Goal: Task Accomplishment & Management: Manage account settings

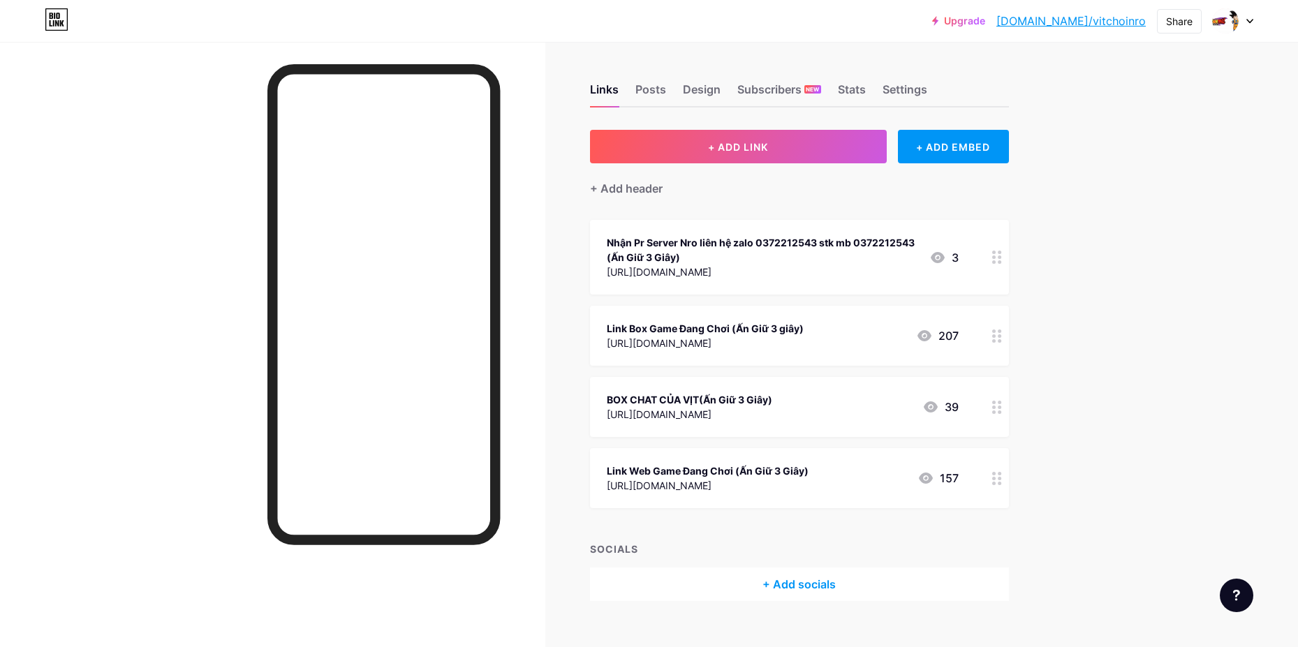
click at [1062, 367] on div "Links Posts Design Subscribers NEW Stats Settings + ADD LINK + ADD EMBED + Add …" at bounding box center [534, 356] width 1068 height 629
click at [1007, 328] on div at bounding box center [997, 336] width 24 height 60
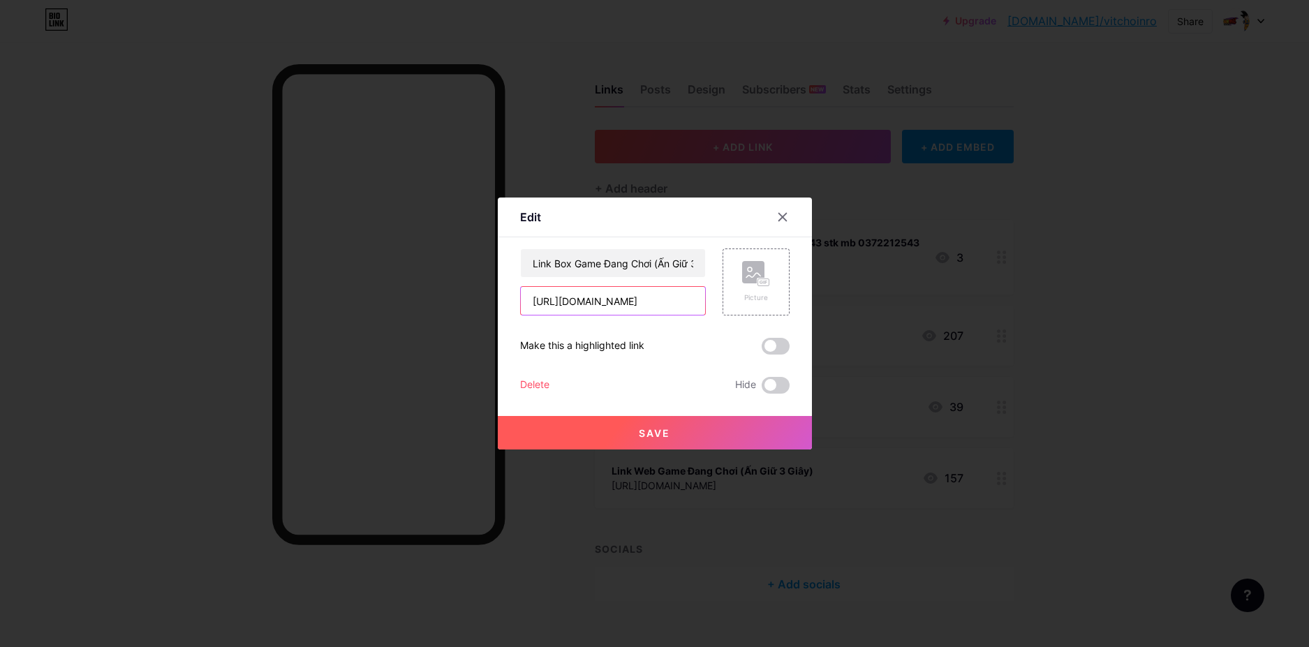
click at [666, 306] on input "[URL][DOMAIN_NAME]" at bounding box center [613, 301] width 184 height 28
paste input "text"
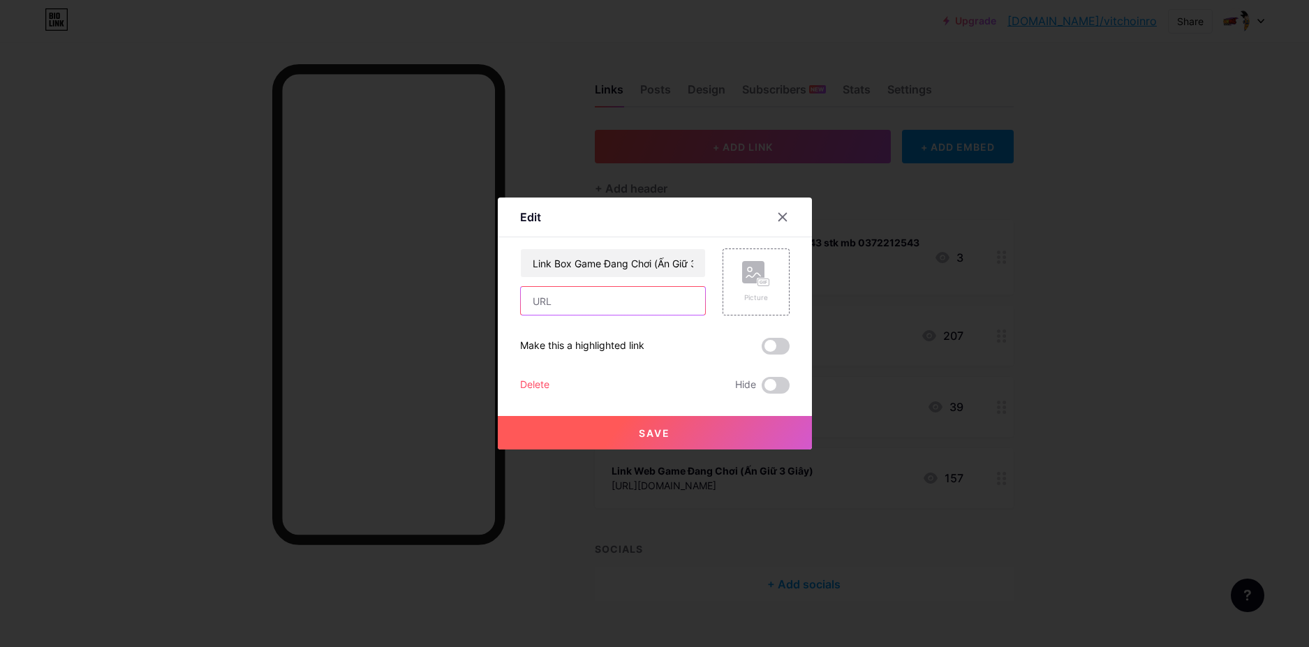
click at [643, 307] on input "text" at bounding box center [613, 301] width 184 height 28
paste input "[URL][DOMAIN_NAME]"
type input "[URL][DOMAIN_NAME]"
click at [685, 443] on button "Save" at bounding box center [655, 433] width 314 height 34
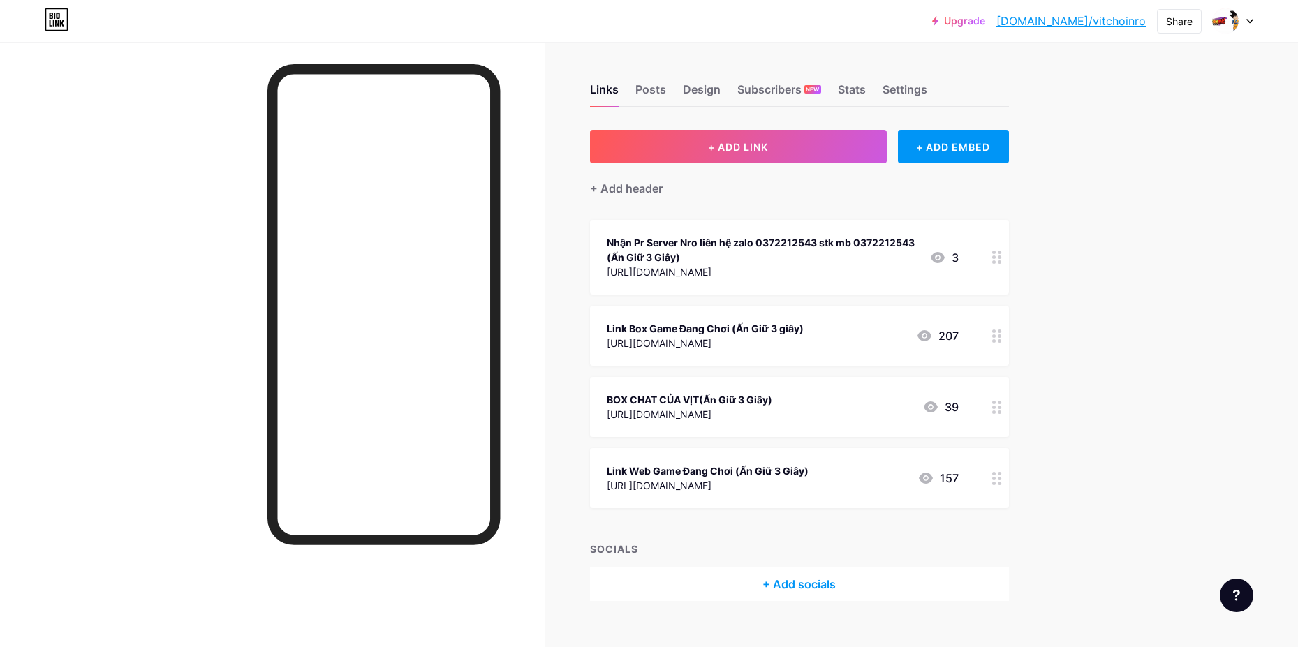
click at [995, 479] on div at bounding box center [997, 478] width 24 height 60
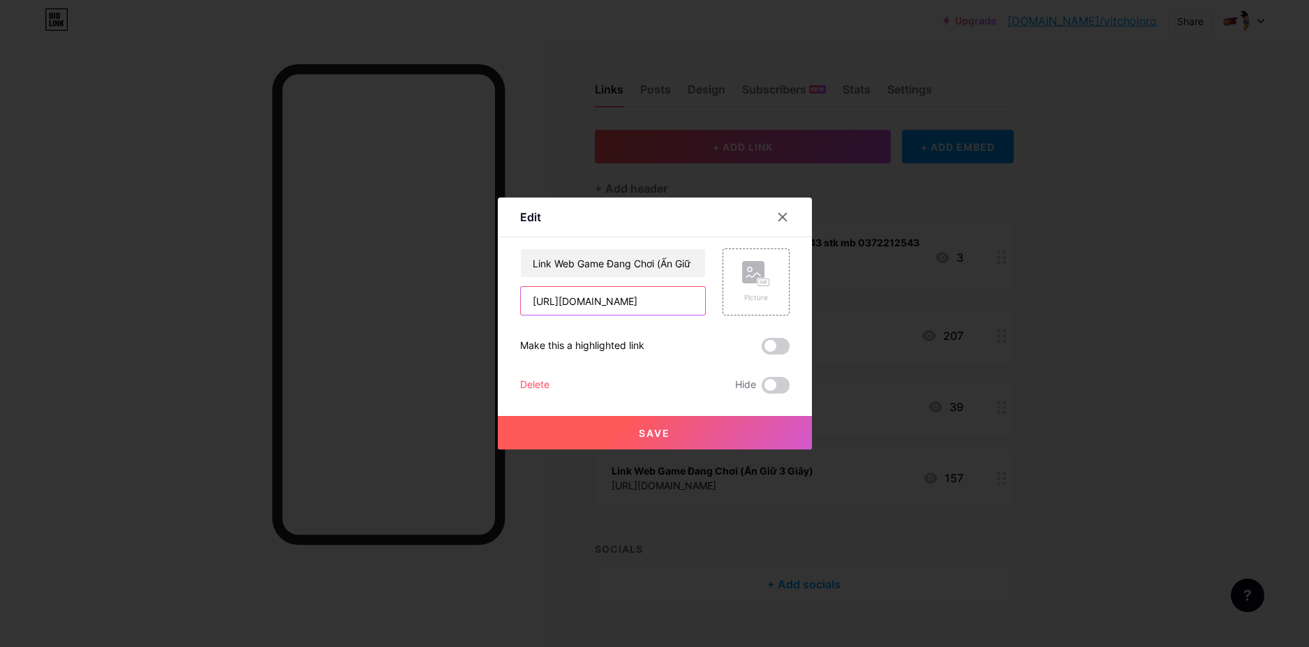
click at [674, 303] on input "[URL][DOMAIN_NAME]" at bounding box center [613, 301] width 184 height 28
click at [626, 302] on input "[URL][DOMAIN_NAME]" at bounding box center [613, 301] width 184 height 28
click at [668, 298] on input "[URL][DOMAIN_NAME]" at bounding box center [613, 301] width 184 height 28
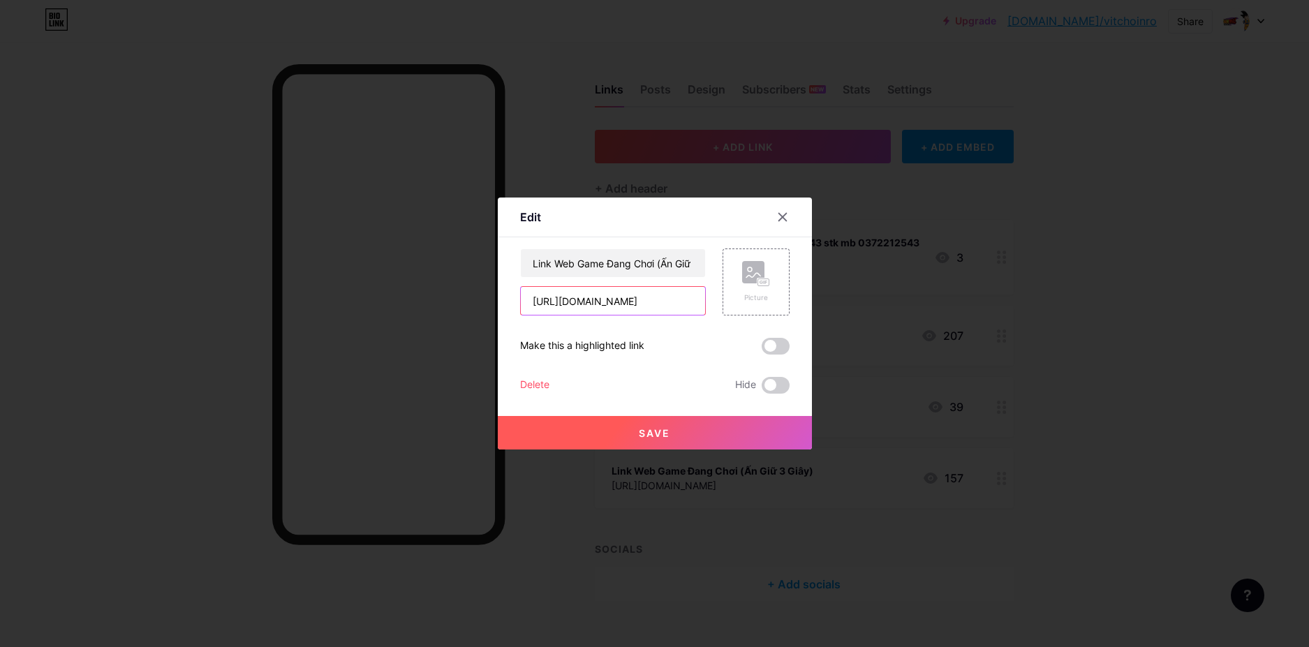
click at [668, 298] on input "[URL][DOMAIN_NAME]" at bounding box center [613, 301] width 184 height 28
click at [662, 298] on input "[URL][DOMAIN_NAME]" at bounding box center [613, 301] width 184 height 28
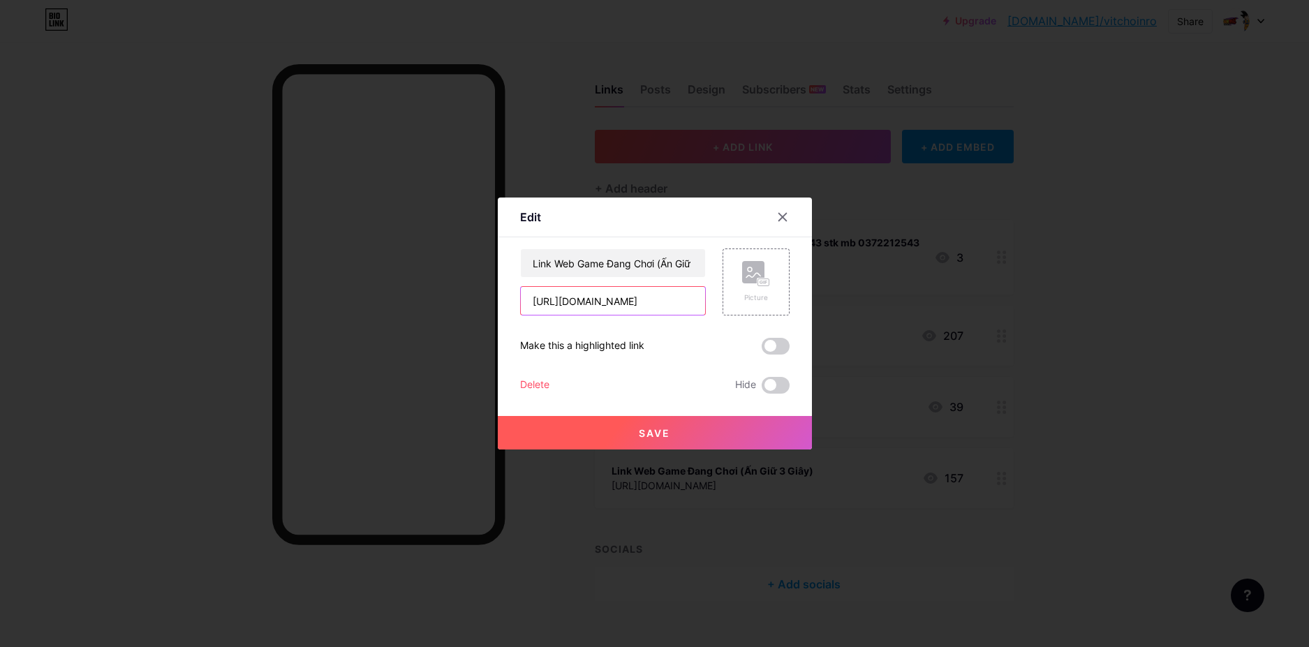
click at [662, 298] on input "[URL][DOMAIN_NAME]" at bounding box center [613, 301] width 184 height 28
click at [661, 298] on input "text" at bounding box center [613, 301] width 184 height 28
type input "[URL][DOMAIN_NAME]"
click at [633, 422] on button "Save" at bounding box center [655, 433] width 314 height 34
